Goal: Navigation & Orientation: Go to known website

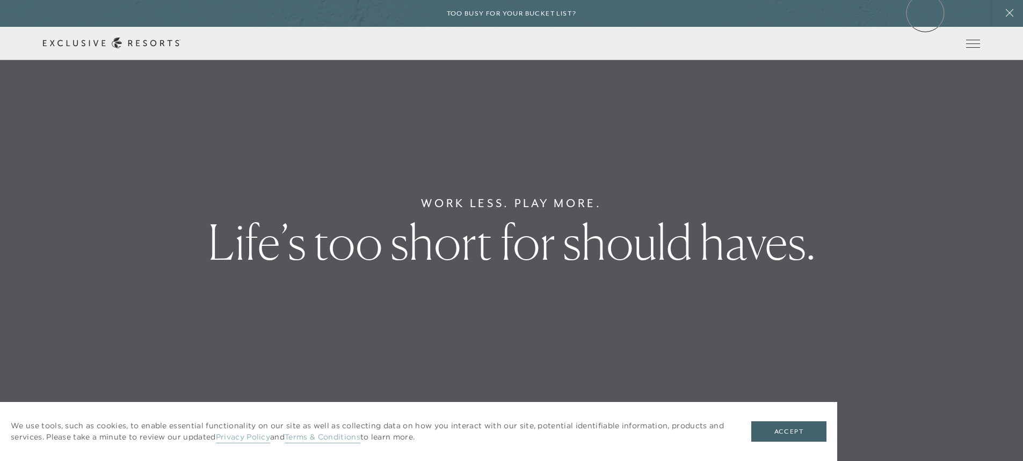
click at [925, 13] on div "Too busy for your bucket list?" at bounding box center [511, 13] width 1023 height 27
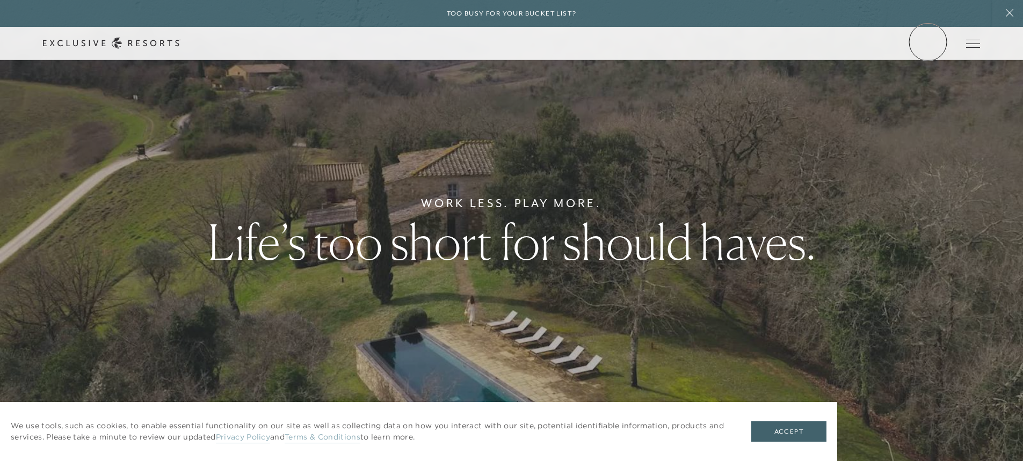
click at [0, 0] on link "Member Login" at bounding box center [0, 0] width 0 height 0
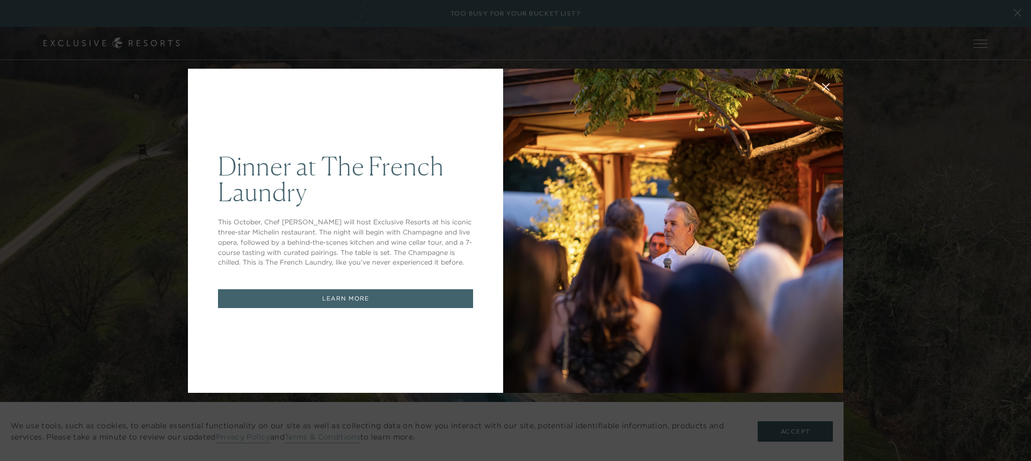
click at [824, 84] on icon at bounding box center [826, 86] width 7 height 7
